Goal: Information Seeking & Learning: Learn about a topic

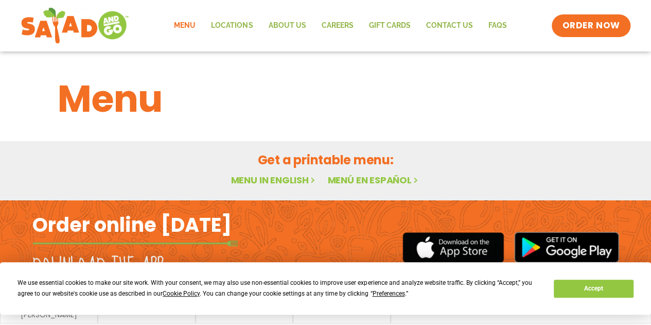
scroll to position [32, 0]
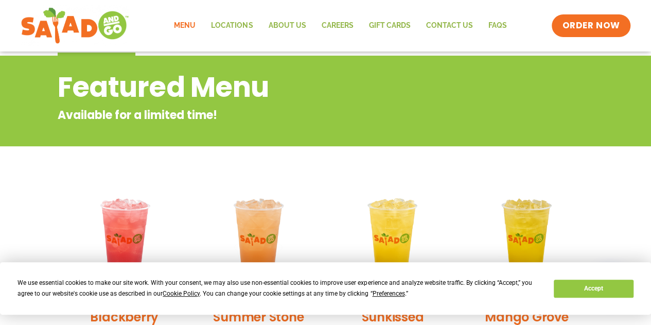
scroll to position [111, 0]
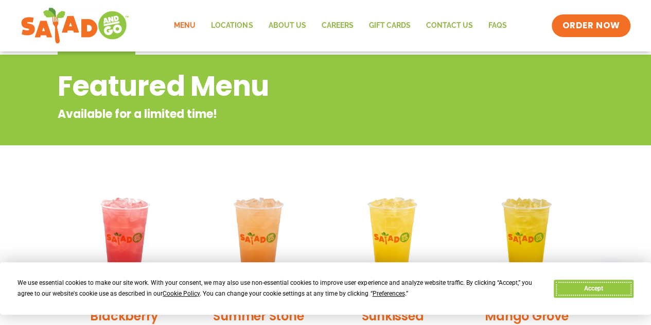
click at [584, 285] on button "Accept" at bounding box center [593, 288] width 79 height 18
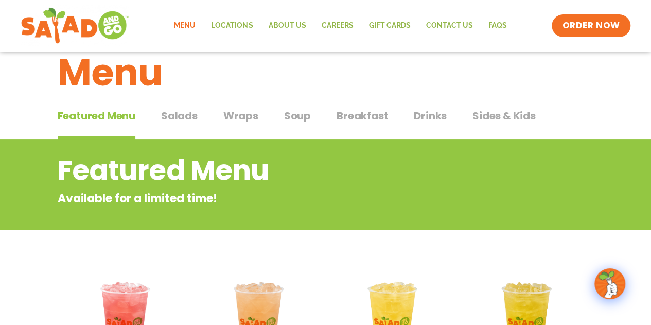
scroll to position [26, 0]
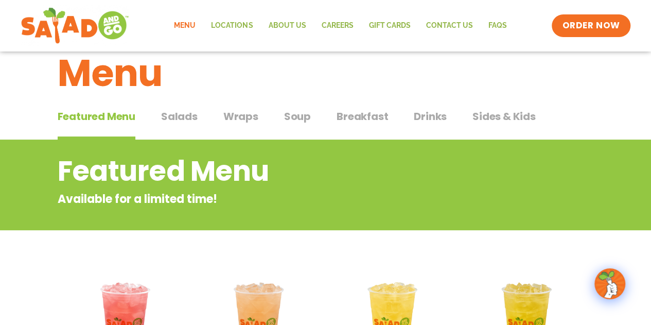
click at [171, 122] on span "Salads" at bounding box center [179, 116] width 37 height 15
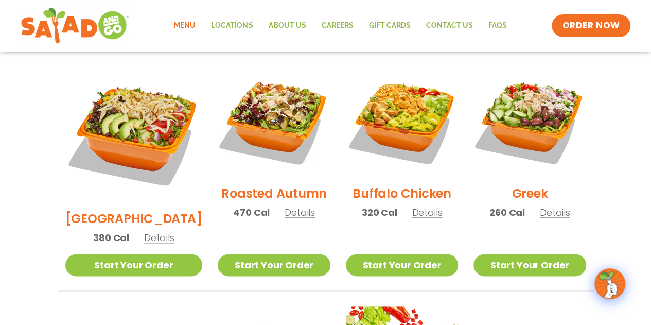
scroll to position [504, 0]
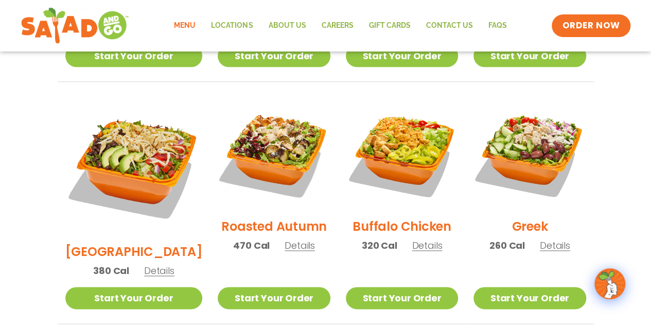
click at [259, 131] on img at bounding box center [274, 153] width 112 height 112
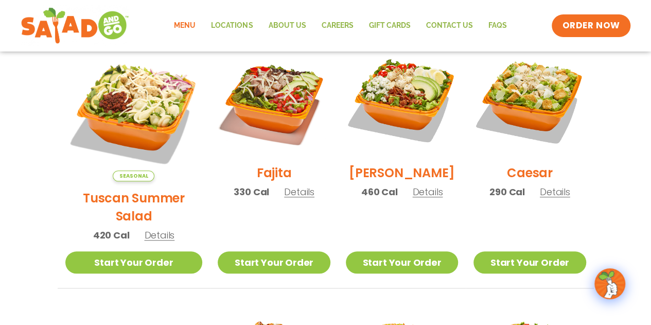
scroll to position [296, 0]
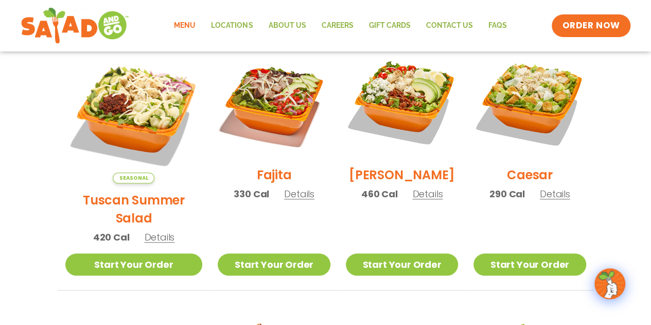
click at [253, 117] on img at bounding box center [274, 102] width 112 height 112
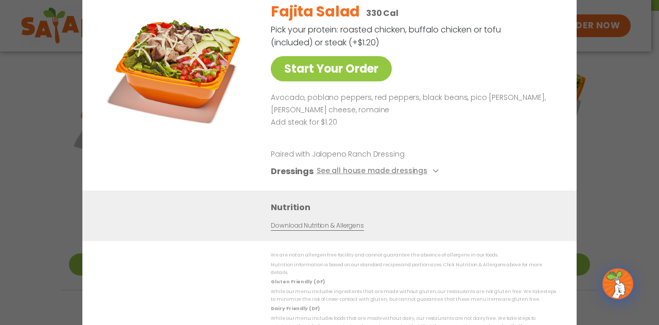
click at [621, 110] on div "Start Your Order Fajita Salad 330 Cal Pick your protein: roasted chicken, buffa…" at bounding box center [329, 162] width 659 height 325
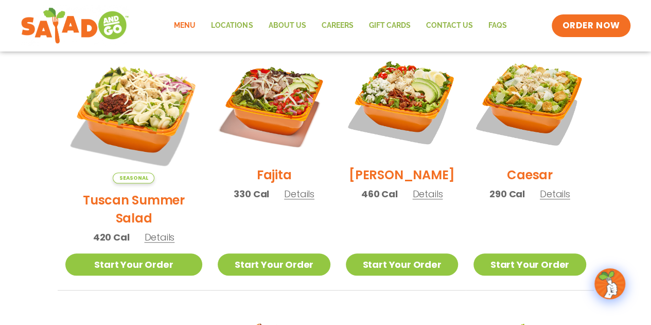
click at [544, 103] on img at bounding box center [530, 102] width 112 height 112
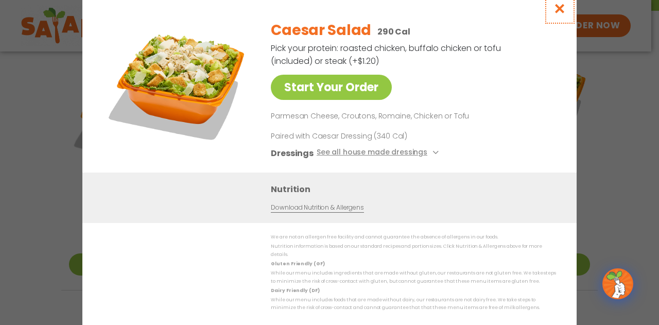
click at [554, 8] on icon "Close modal" at bounding box center [559, 8] width 13 height 11
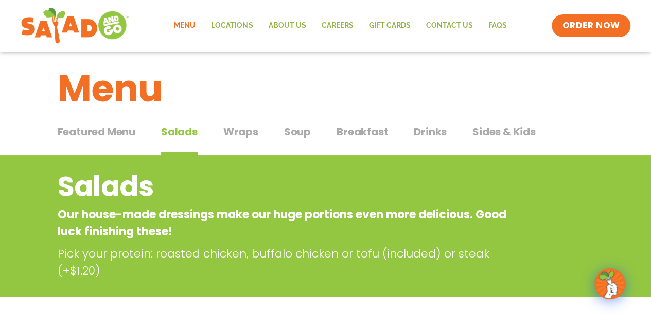
scroll to position [10, 0]
click at [235, 127] on span "Wraps" at bounding box center [240, 132] width 35 height 15
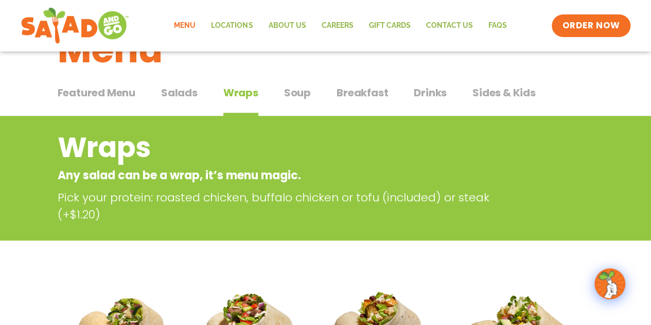
scroll to position [46, 0]
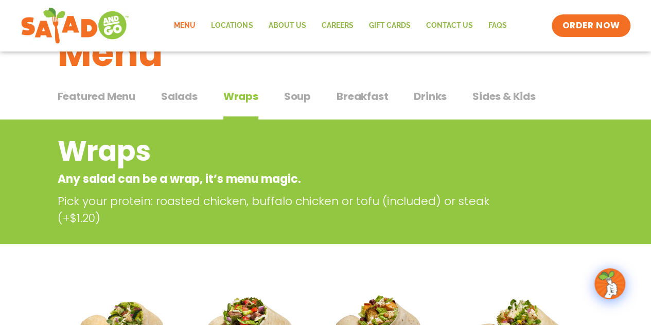
click at [190, 97] on span "Salads" at bounding box center [179, 96] width 37 height 15
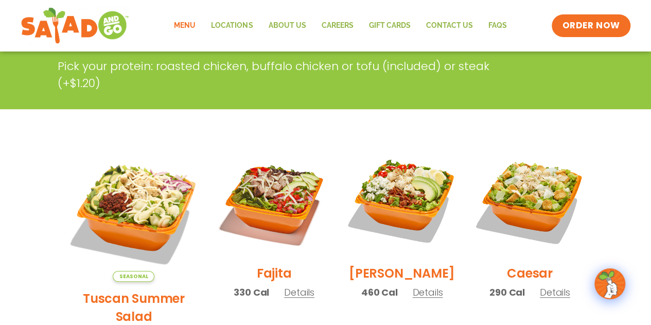
scroll to position [200, 0]
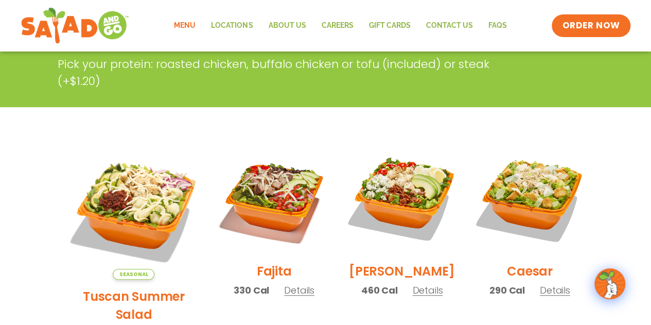
click at [556, 206] on img at bounding box center [530, 198] width 112 height 112
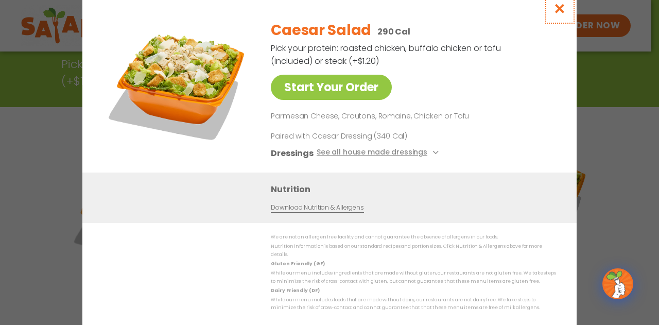
click at [559, 3] on button "Close modal" at bounding box center [559, 8] width 33 height 34
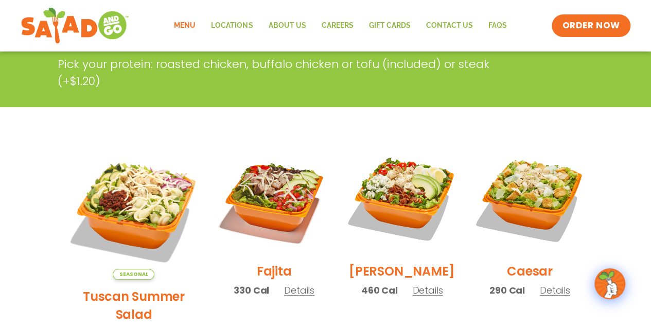
click at [390, 198] on img at bounding box center [402, 198] width 112 height 112
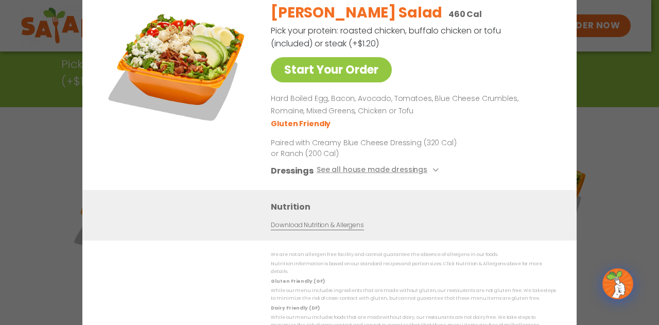
click at [629, 117] on div "Start Your Order [PERSON_NAME] Salad 460 Cal Pick your protein: roasted chicken…" at bounding box center [329, 162] width 659 height 325
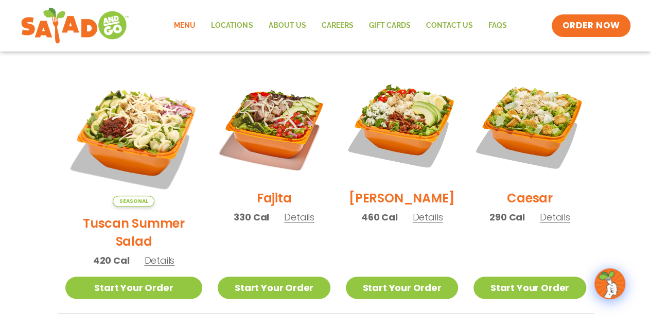
scroll to position [274, 0]
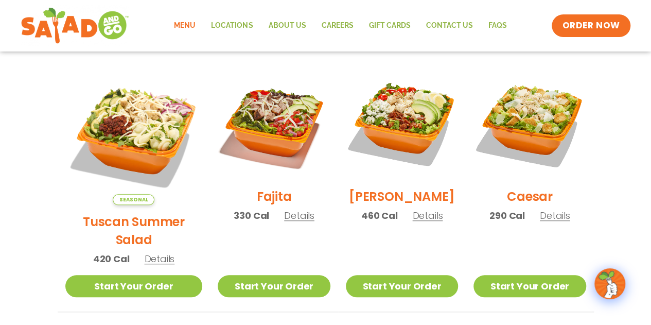
click at [80, 121] on img at bounding box center [133, 135] width 137 height 137
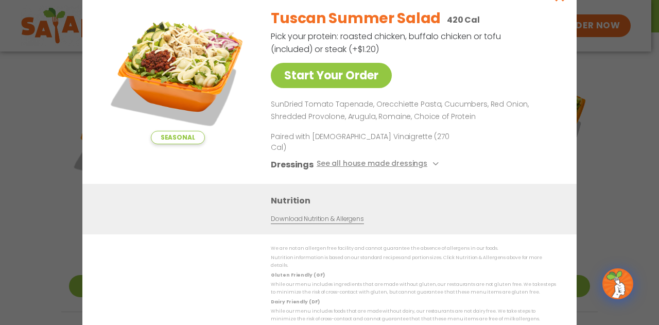
click at [651, 119] on div "Seasonal Start Your Order Tuscan Summer Salad 420 Cal Pick your protein: roaste…" at bounding box center [329, 162] width 659 height 325
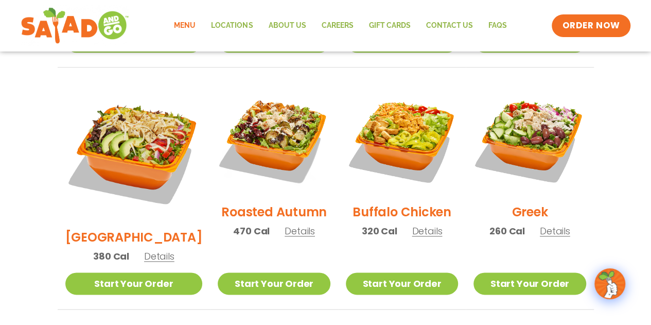
scroll to position [519, 0]
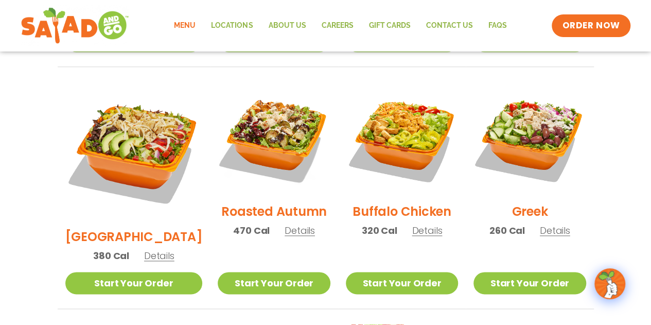
click at [551, 149] on img at bounding box center [530, 138] width 112 height 112
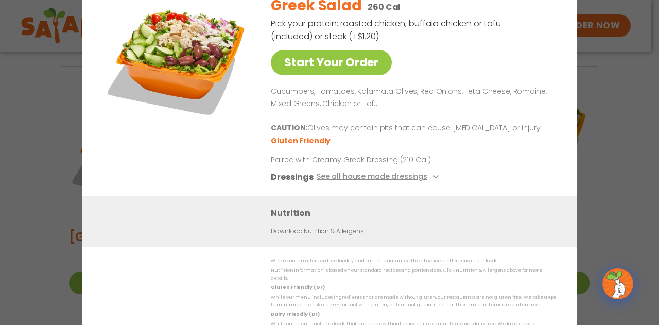
click at [603, 123] on div "Start Your Order Greek Salad 260 Cal Pick your protein: roasted chicken, buffal…" at bounding box center [329, 162] width 659 height 325
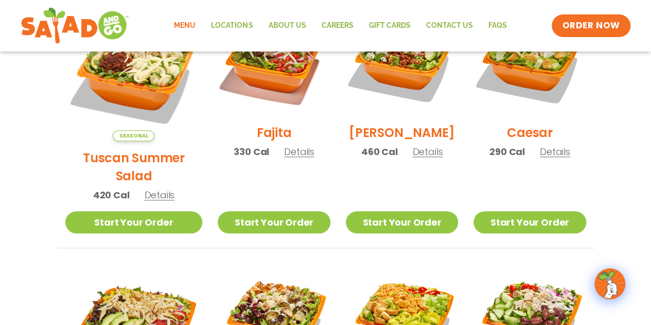
scroll to position [336, 0]
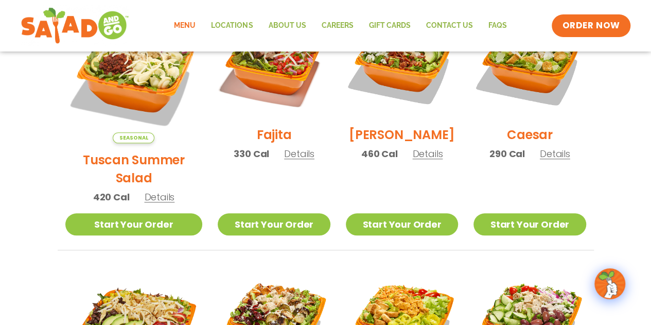
click at [529, 82] on img at bounding box center [530, 62] width 112 height 112
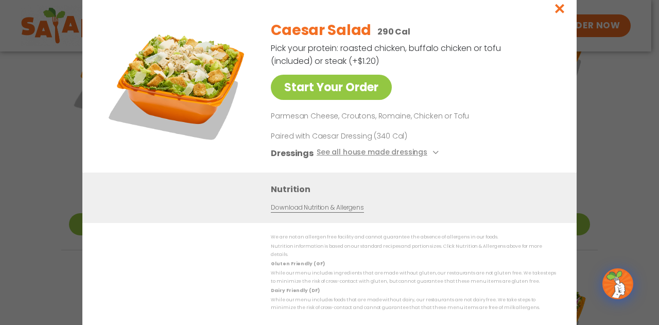
click at [601, 130] on div "Start Your Order Caesar Salad 290 Cal Pick your protein: roasted chicken, buffa…" at bounding box center [329, 162] width 659 height 325
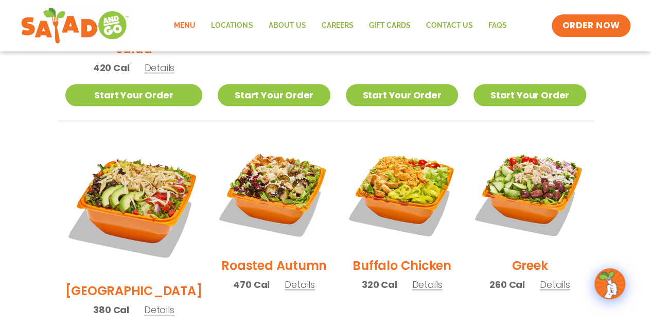
scroll to position [466, 0]
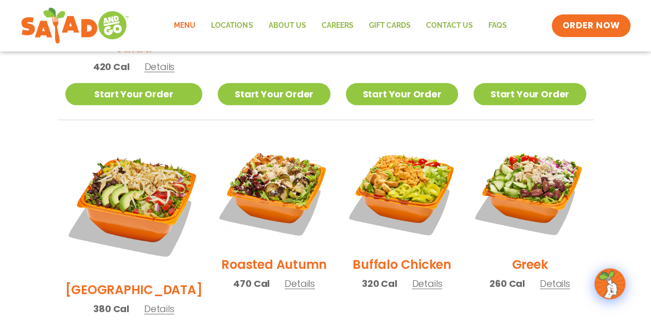
click at [569, 199] on img at bounding box center [530, 191] width 112 height 112
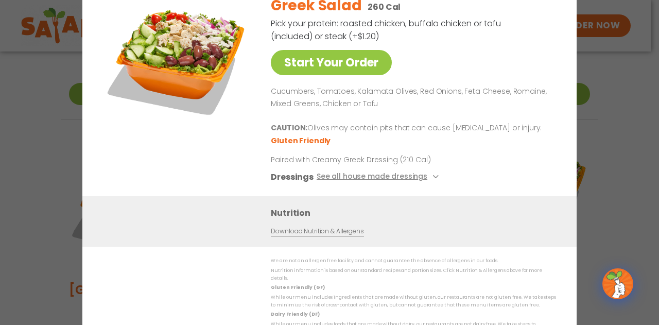
click at [610, 150] on div "Start Your Order Greek Salad 260 Cal Pick your protein: roasted chicken, buffal…" at bounding box center [329, 162] width 659 height 325
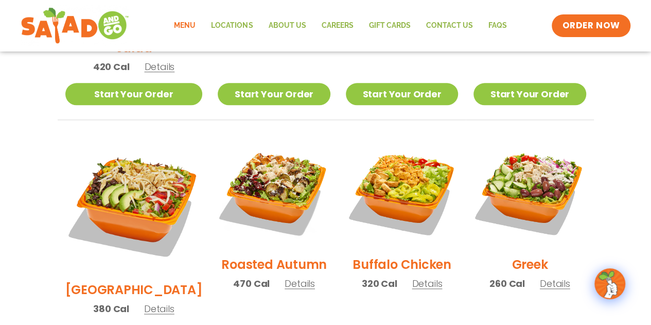
click at [399, 181] on img at bounding box center [402, 191] width 112 height 112
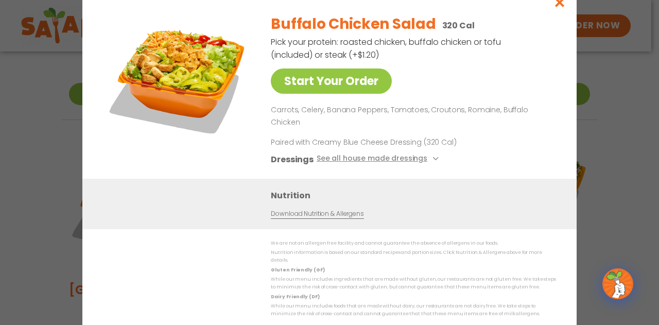
click at [614, 161] on div "Start Your Order Buffalo Chicken Salad 320 Cal Pick your protein: roasted chick…" at bounding box center [329, 162] width 659 height 325
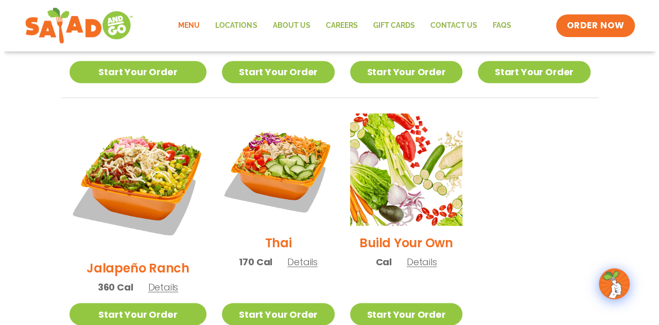
scroll to position [730, 0]
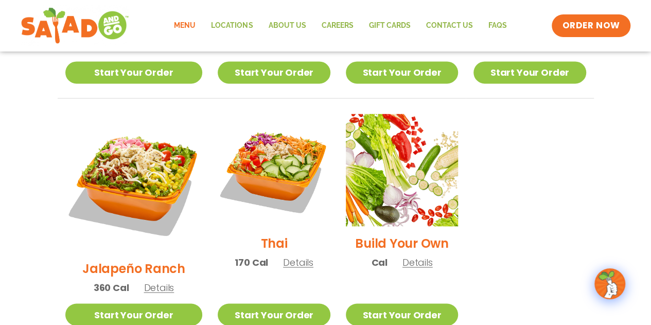
click at [274, 170] on img at bounding box center [274, 170] width 112 height 112
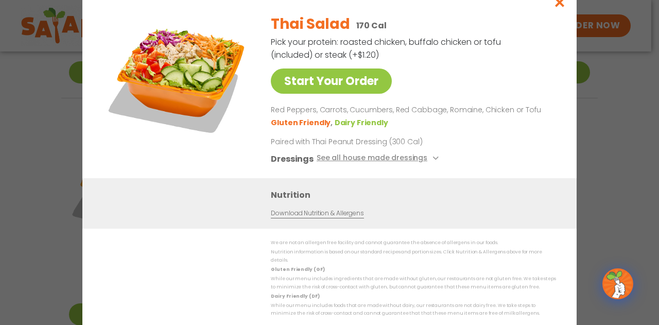
click at [595, 147] on div "Start Your Order Thai Salad 170 Cal Pick your protein: roasted chicken, buffalo…" at bounding box center [329, 162] width 659 height 325
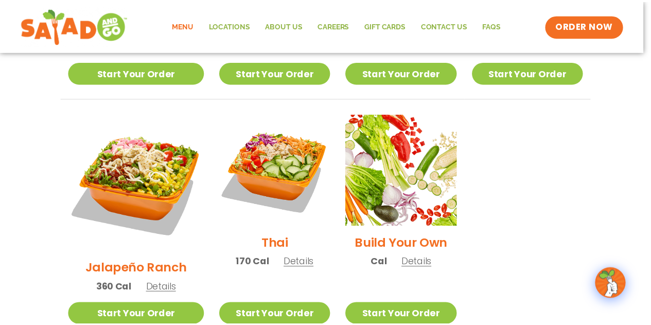
scroll to position [688, 0]
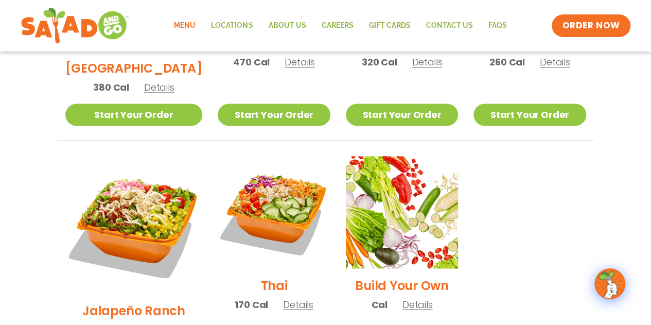
click at [143, 168] on img at bounding box center [133, 224] width 137 height 137
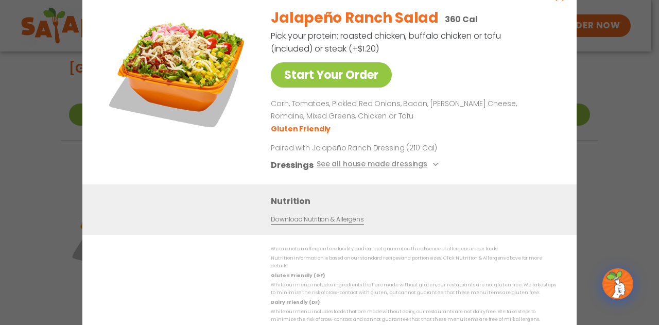
click at [621, 153] on div "Start Your Order Jalapeño Ranch Salad 360 Cal Pick your protein: roasted chicke…" at bounding box center [329, 162] width 659 height 325
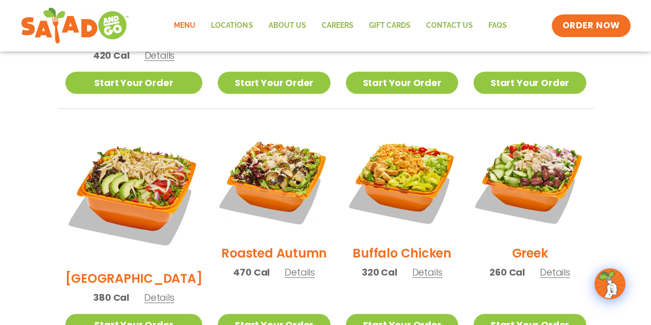
scroll to position [477, 0]
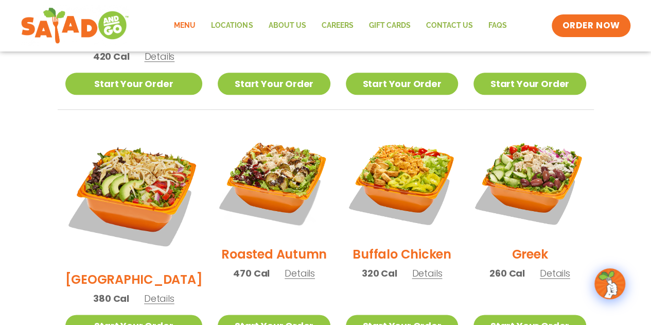
click at [267, 184] on img at bounding box center [274, 181] width 112 height 112
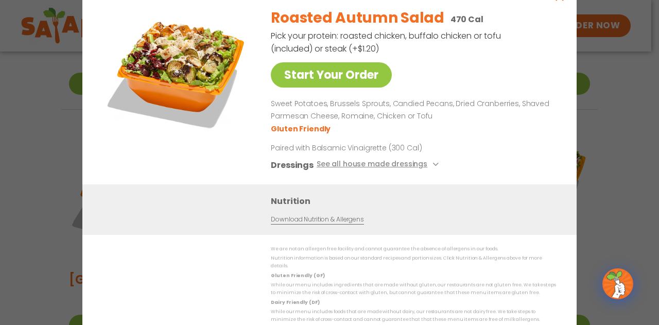
click at [627, 161] on div "Start Your Order Roasted Autumn Salad 470 Cal Pick your protein: roasted chicke…" at bounding box center [329, 162] width 659 height 325
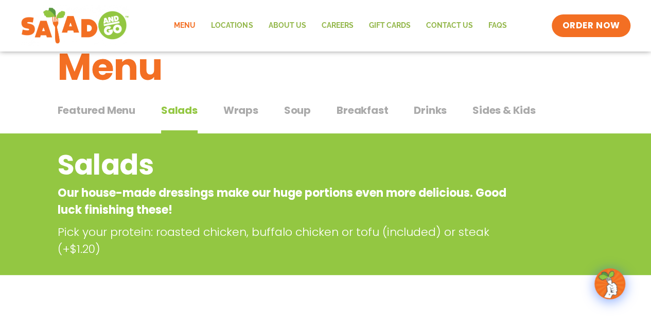
scroll to position [9, 0]
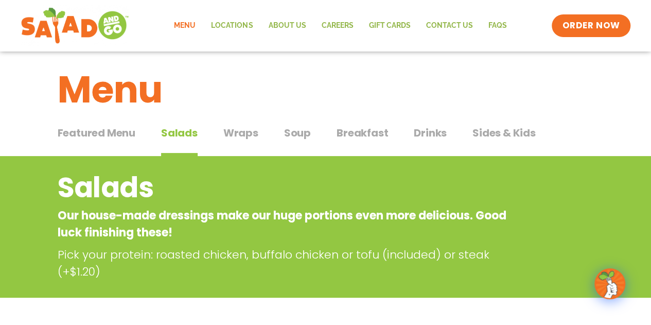
click at [242, 130] on span "Wraps" at bounding box center [240, 132] width 35 height 15
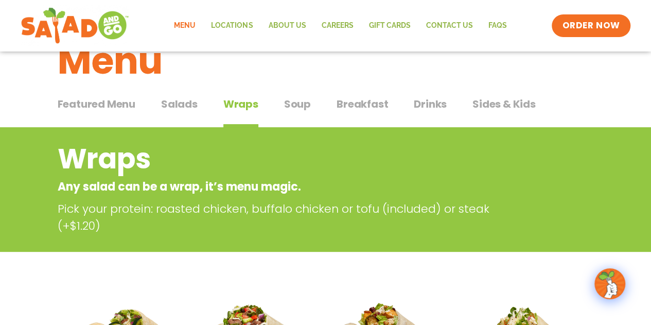
scroll to position [38, 0]
click at [294, 101] on span "Soup" at bounding box center [297, 103] width 27 height 15
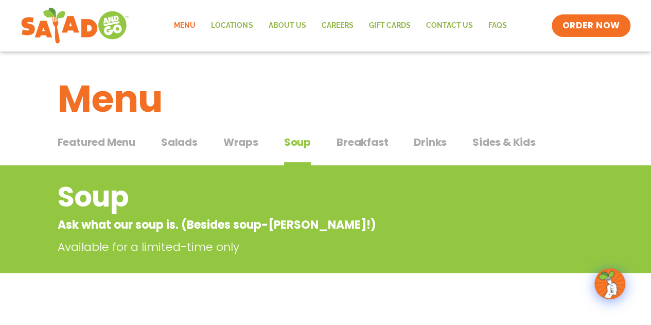
click at [363, 139] on span "Breakfast" at bounding box center [362, 141] width 51 height 15
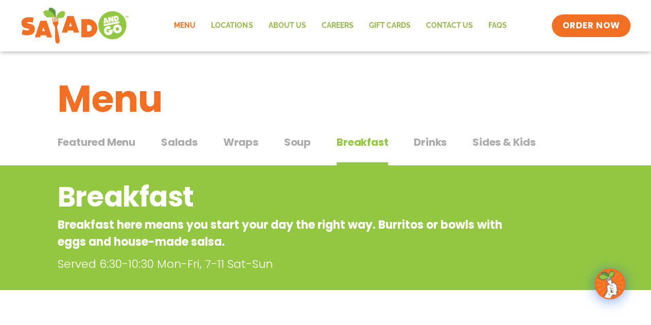
click at [435, 147] on span "Drinks" at bounding box center [430, 141] width 33 height 15
